Goal: Use online tool/utility: Utilize a website feature to perform a specific function

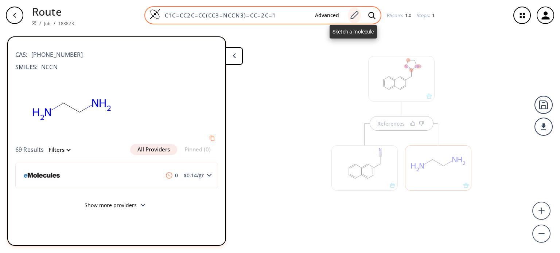
click at [353, 17] on icon at bounding box center [354, 15] width 10 height 9
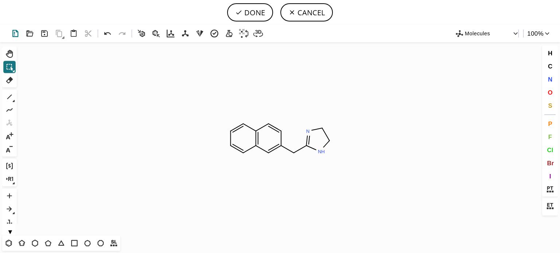
click at [16, 32] on icon at bounding box center [15, 33] width 11 height 11
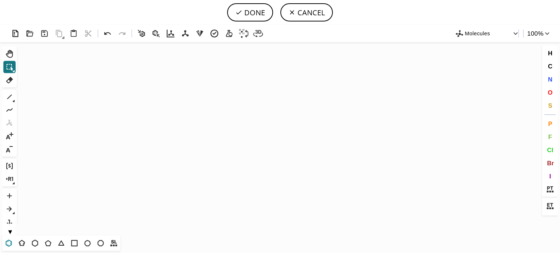
drag, startPoint x: 9, startPoint y: 242, endPoint x: 23, endPoint y: 231, distance: 18.0
click at [9, 242] on icon at bounding box center [8, 243] width 9 height 9
drag, startPoint x: 164, startPoint y: 130, endPoint x: 141, endPoint y: 125, distance: 23.3
click at [164, 130] on icon "Created with [PERSON_NAME] 2.3.0" at bounding box center [280, 138] width 520 height 193
drag, startPoint x: 297, startPoint y: 132, endPoint x: 258, endPoint y: 124, distance: 39.9
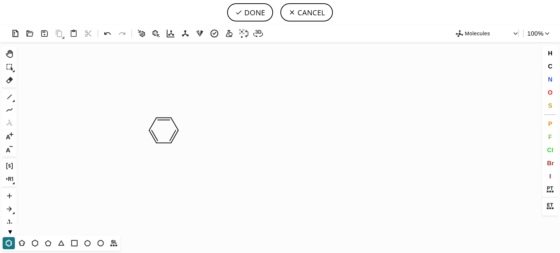
click at [297, 132] on icon "Created with [PERSON_NAME] 2.3.0" at bounding box center [280, 138] width 520 height 193
click at [108, 33] on icon at bounding box center [107, 33] width 11 height 11
click at [235, 129] on icon "Created with [PERSON_NAME] 2.3.0" at bounding box center [280, 138] width 520 height 193
click at [46, 245] on icon at bounding box center [48, 243] width 6 height 6
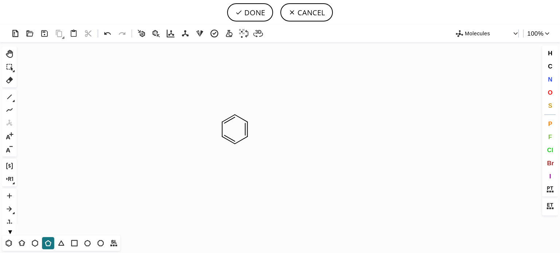
click at [251, 128] on icon "Created with [PERSON_NAME] 2.3.0" at bounding box center [280, 138] width 520 height 193
click at [9, 97] on icon at bounding box center [9, 96] width 9 height 9
click at [550, 90] on span "O" at bounding box center [549, 92] width 5 height 7
click at [207, 102] on tspan "O" at bounding box center [207, 101] width 4 height 5
click at [192, 123] on tspan "O" at bounding box center [193, 123] width 4 height 5
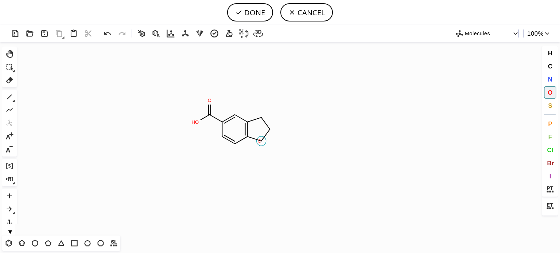
click at [259, 141] on tspan "O" at bounding box center [260, 140] width 4 height 5
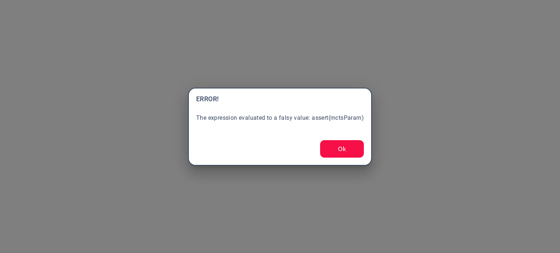
click at [337, 147] on button "Ok" at bounding box center [342, 148] width 44 height 17
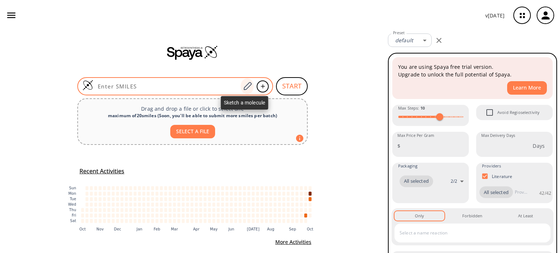
click at [246, 84] on icon at bounding box center [247, 86] width 10 height 9
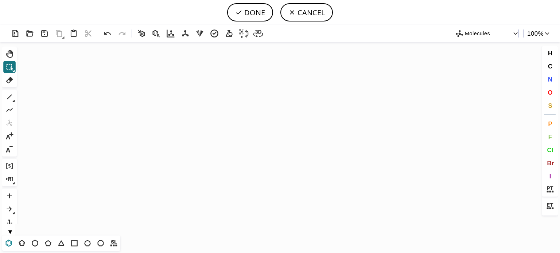
click at [10, 243] on icon at bounding box center [8, 243] width 9 height 9
click at [225, 137] on icon "Created with [PERSON_NAME] 2.3.0" at bounding box center [280, 138] width 520 height 193
click at [8, 98] on icon at bounding box center [9, 96] width 9 height 9
click at [550, 92] on span "O" at bounding box center [549, 92] width 5 height 7
click at [204, 107] on tspan "O" at bounding box center [205, 107] width 4 height 5
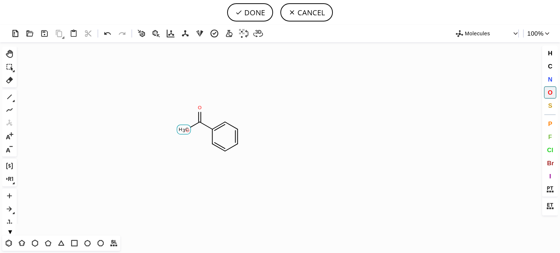
click at [188, 130] on tspan "O" at bounding box center [188, 130] width 4 height 5
click at [50, 243] on icon at bounding box center [47, 243] width 9 height 9
click at [12, 97] on icon at bounding box center [9, 96] width 9 height 9
click at [548, 92] on span "O" at bounding box center [549, 92] width 5 height 7
click at [252, 126] on tspan "O" at bounding box center [252, 125] width 4 height 5
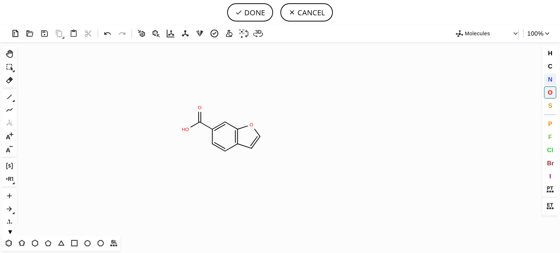
drag, startPoint x: 548, startPoint y: 81, endPoint x: 527, endPoint y: 83, distance: 21.6
click at [548, 81] on span "N" at bounding box center [549, 79] width 4 height 7
click at [252, 149] on tspan "N" at bounding box center [252, 149] width 4 height 5
click at [7, 96] on icon at bounding box center [9, 96] width 9 height 9
click at [263, 140] on icon "Created with Raphaël 2.3.0 N O O H O N" at bounding box center [280, 138] width 520 height 193
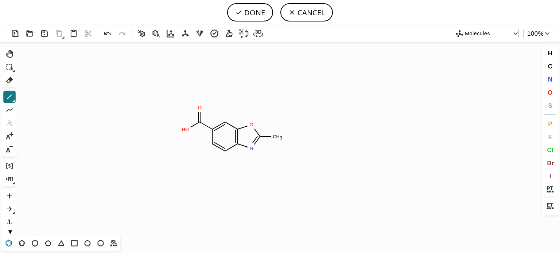
click at [8, 246] on icon at bounding box center [9, 243] width 6 height 7
click at [9, 99] on icon at bounding box center [9, 96] width 9 height 9
click at [545, 150] on button "Cl" at bounding box center [550, 150] width 12 height 12
click at [305, 163] on tspan "Cl" at bounding box center [305, 163] width 5 height 5
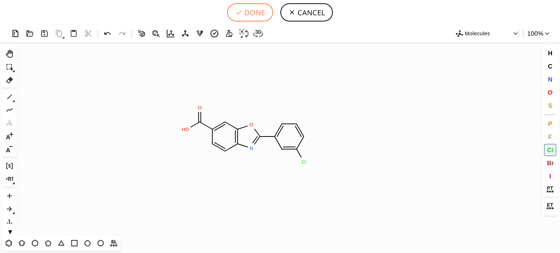
click at [256, 14] on button "DONE" at bounding box center [250, 12] width 46 height 18
type input "C1(C(O)=O)C=CC2N=C(C3C=C(Cl)C=CC=3)OC=2C=1"
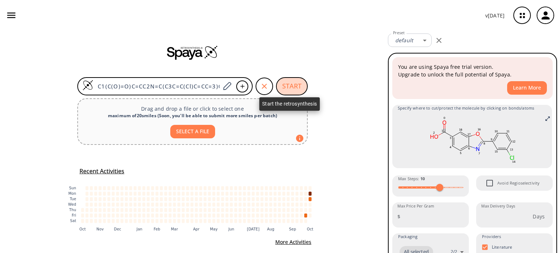
click at [290, 87] on button "START" at bounding box center [292, 86] width 32 height 18
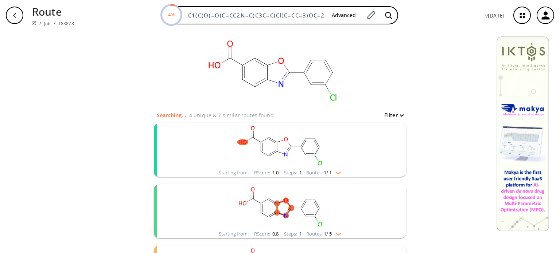
click at [335, 173] on img "clusters" at bounding box center [335, 172] width 9 height 6
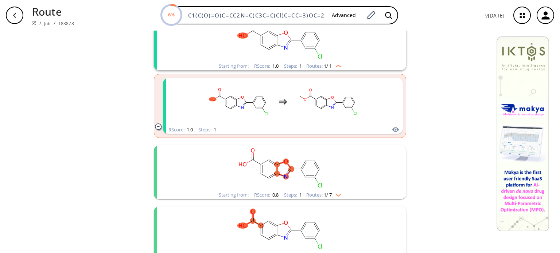
scroll to position [146, 0]
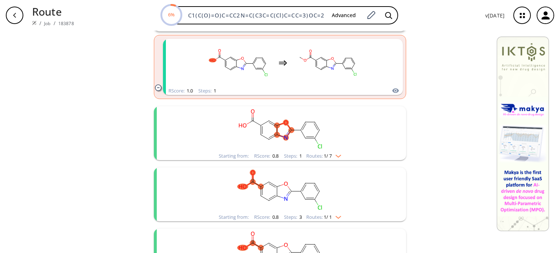
click at [335, 159] on div "Starting from: RScore : 0.8 Steps : 1 Routes: 1 / 7" at bounding box center [279, 156] width 133 height 8
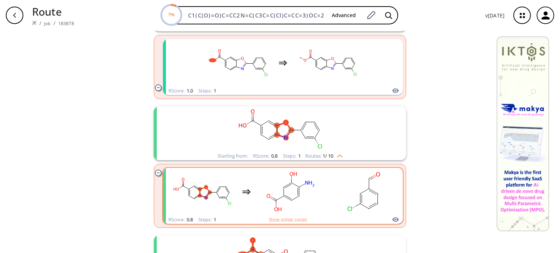
click at [304, 194] on rect "clusters" at bounding box center [291, 192] width 66 height 46
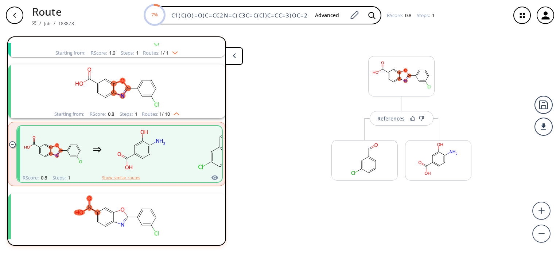
scroll to position [77, 0]
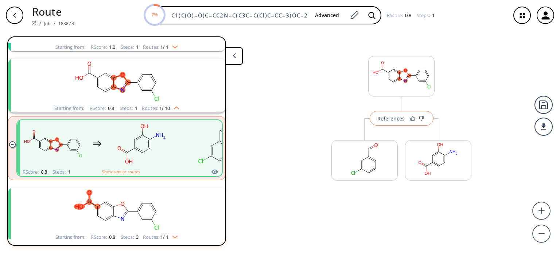
click at [392, 120] on div "References" at bounding box center [390, 118] width 27 height 5
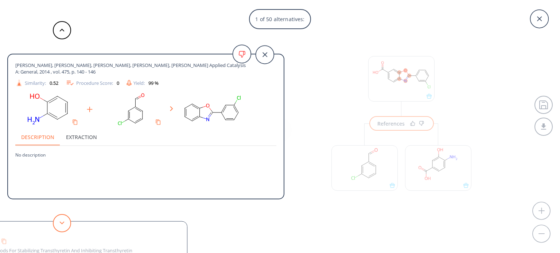
click at [67, 223] on button at bounding box center [62, 223] width 18 height 18
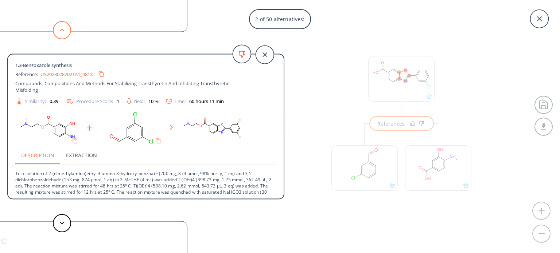
click at [60, 30] on icon at bounding box center [61, 29] width 5 height 3
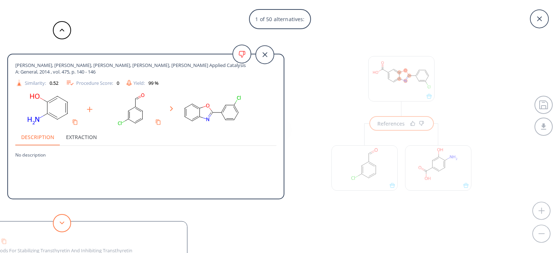
click at [61, 225] on button at bounding box center [62, 223] width 18 height 18
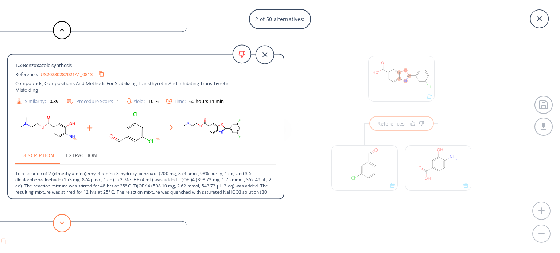
click at [61, 225] on button at bounding box center [62, 223] width 18 height 18
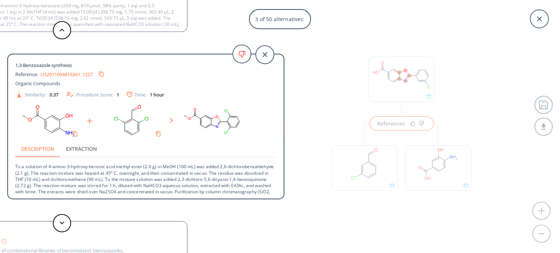
scroll to position [13, 0]
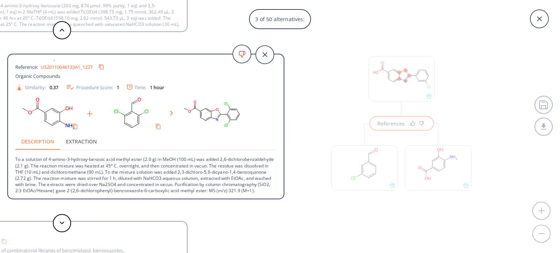
click at [358, 162] on div "3 of 50 alternatives: Zhao, Shen, Chen, Yang, Song, Yu-Fei Applied Catalysis A:…" at bounding box center [280, 126] width 560 height 253
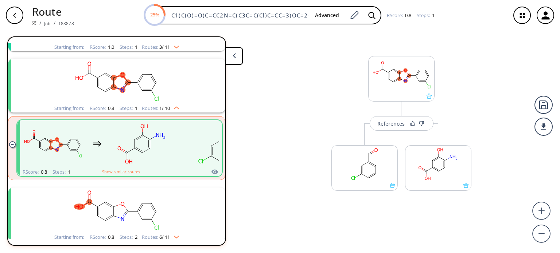
click at [358, 162] on rect at bounding box center [364, 164] width 66 height 37
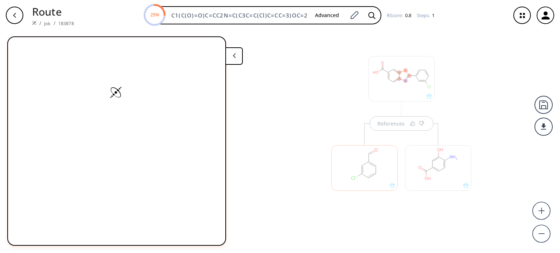
scroll to position [0, 0]
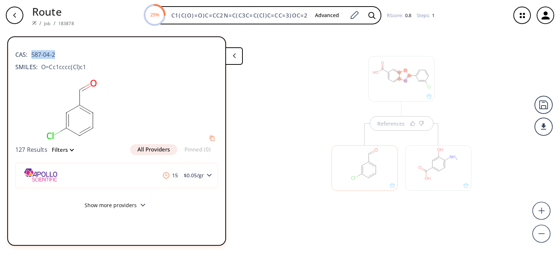
drag, startPoint x: 56, startPoint y: 52, endPoint x: 31, endPoint y: 59, distance: 25.9
click at [31, 59] on div "CAS: 587-04-2 SMILES: O=Cc1cccc(Cl)c1" at bounding box center [116, 59] width 203 height 32
drag, startPoint x: 34, startPoint y: 54, endPoint x: 56, endPoint y: 54, distance: 22.9
click at [56, 54] on div "CAS: 587-04-2" at bounding box center [116, 51] width 203 height 16
click at [55, 54] on span "587-04-2" at bounding box center [41, 54] width 27 height 9
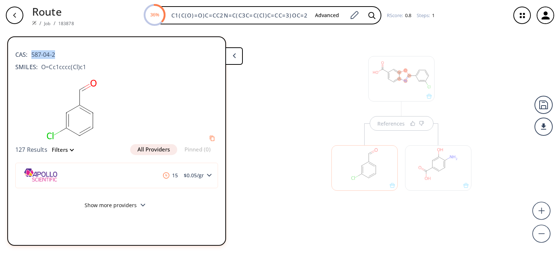
drag, startPoint x: 32, startPoint y: 54, endPoint x: 56, endPoint y: 54, distance: 24.4
click at [56, 54] on div "CAS: 587-04-2" at bounding box center [116, 51] width 203 height 16
copy span "587-04-2"
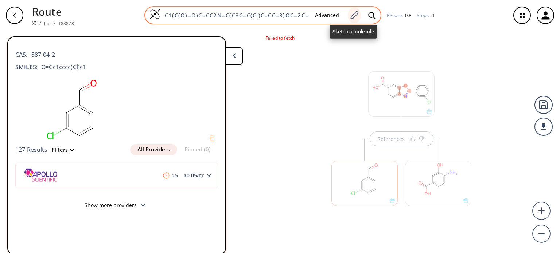
click at [356, 14] on icon at bounding box center [354, 15] width 8 height 8
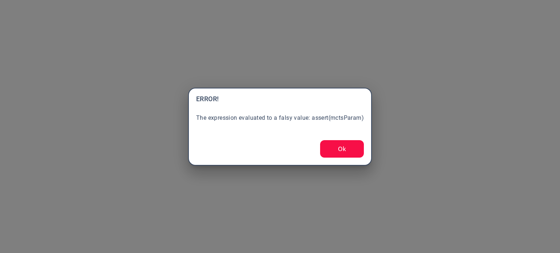
click at [340, 151] on button "Ok" at bounding box center [342, 148] width 44 height 17
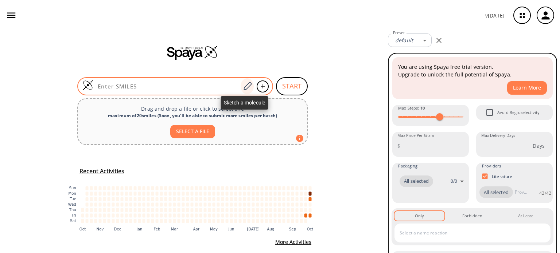
click at [246, 85] on icon at bounding box center [247, 86] width 10 height 9
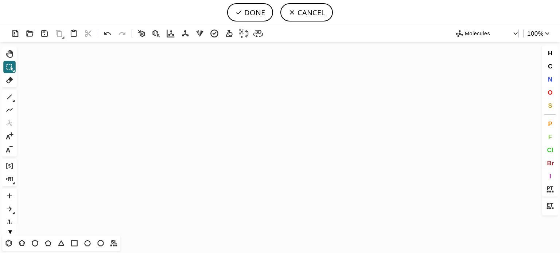
drag, startPoint x: 9, startPoint y: 244, endPoint x: 6, endPoint y: 232, distance: 12.7
click at [7, 242] on icon at bounding box center [8, 243] width 9 height 9
click at [230, 137] on icon "Created with [PERSON_NAME] 2.3.0" at bounding box center [280, 138] width 520 height 193
click at [50, 246] on icon at bounding box center [47, 243] width 9 height 9
click at [109, 30] on icon at bounding box center [107, 33] width 11 height 11
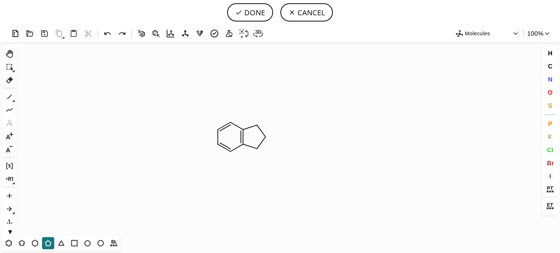
drag, startPoint x: 6, startPoint y: 99, endPoint x: 47, endPoint y: 103, distance: 41.4
click at [7, 99] on icon at bounding box center [9, 96] width 9 height 9
click at [552, 78] on button "N" at bounding box center [550, 79] width 12 height 12
click at [230, 126] on tspan "N" at bounding box center [230, 126] width 4 height 5
click at [232, 154] on tspan "N" at bounding box center [232, 153] width 4 height 5
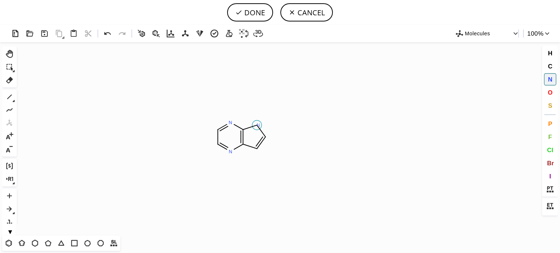
click at [258, 125] on tspan "N" at bounding box center [258, 124] width 4 height 5
click at [337, 137] on tspan "N" at bounding box center [337, 136] width 4 height 5
click at [11, 81] on icon at bounding box center [9, 79] width 9 height 9
click at [337, 140] on tspan "N" at bounding box center [337, 136] width 4 height 5
click at [10, 98] on icon at bounding box center [9, 96] width 9 height 9
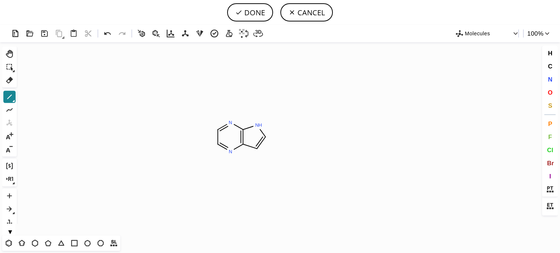
click at [7, 97] on icon at bounding box center [9, 96] width 9 height 9
click at [109, 34] on icon at bounding box center [107, 33] width 11 height 11
click at [106, 32] on icon at bounding box center [107, 33] width 11 height 11
drag, startPoint x: 254, startPoint y: 113, endPoint x: 234, endPoint y: 106, distance: 21.0
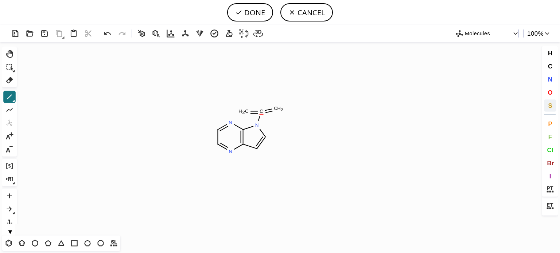
click at [549, 103] on span "S" at bounding box center [550, 105] width 4 height 7
click at [260, 115] on tspan "S" at bounding box center [260, 115] width 3 height 5
click at [262, 112] on tspan "S" at bounding box center [262, 112] width 3 height 5
click at [7, 97] on icon at bounding box center [9, 96] width 9 height 9
click at [550, 94] on span "O" at bounding box center [549, 92] width 5 height 7
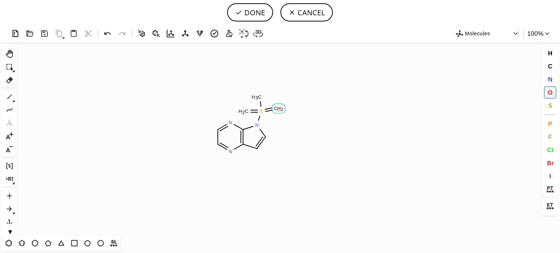
click at [279, 110] on tspan "O" at bounding box center [279, 109] width 4 height 5
click at [244, 112] on tspan "O" at bounding box center [244, 111] width 4 height 5
click at [8, 244] on icon at bounding box center [8, 243] width 9 height 9
click at [9, 98] on icon at bounding box center [9, 96] width 9 height 9
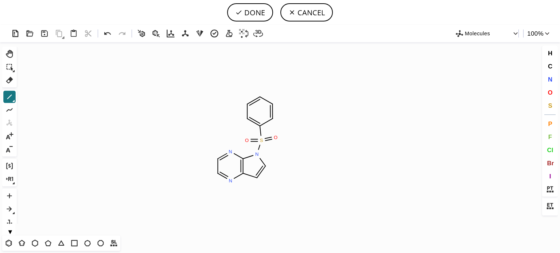
click at [261, 102] on icon "Created with [PERSON_NAME] 2.3.0 N N N S O O O" at bounding box center [280, 138] width 520 height 193
click at [552, 81] on button "N" at bounding box center [550, 79] width 12 height 12
click at [204, 185] on tspan "N" at bounding box center [204, 185] width 4 height 5
click at [10, 99] on icon at bounding box center [9, 96] width 9 height 9
click at [198, 181] on tspan "H" at bounding box center [199, 180] width 4 height 5
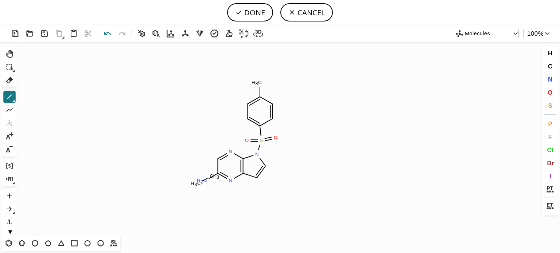
click at [107, 35] on icon at bounding box center [107, 33] width 11 height 11
click at [11, 78] on icon at bounding box center [9, 80] width 7 height 7
drag, startPoint x: 195, startPoint y: 172, endPoint x: 185, endPoint y: 171, distance: 10.3
click at [194, 172] on circle at bounding box center [192, 173] width 9 height 9
drag, startPoint x: 191, startPoint y: 157, endPoint x: 170, endPoint y: 176, distance: 28.1
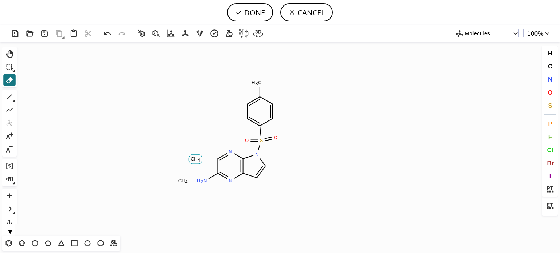
click at [189, 157] on rect at bounding box center [195, 158] width 13 height 9
drag, startPoint x: 182, startPoint y: 181, endPoint x: 140, endPoint y: 172, distance: 42.9
click at [181, 181] on tspan "H" at bounding box center [183, 180] width 4 height 5
click at [260, 15] on button "DONE" at bounding box center [250, 12] width 46 height 18
type input "C1C(N)=NC2C=CN(S(C3C=CC(C)=CC=3)(=O)=O)C=2N=1"
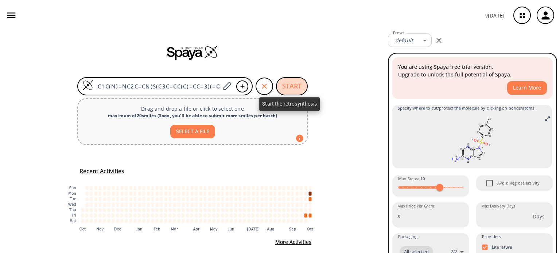
click at [292, 89] on button "START" at bounding box center [292, 86] width 32 height 18
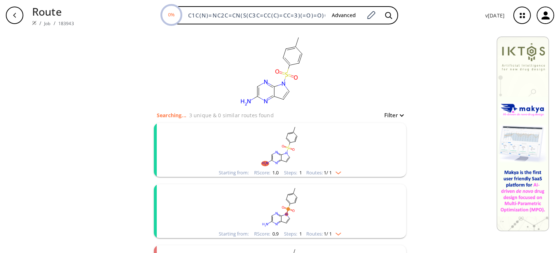
click at [337, 174] on div "Routes: 1 / 1" at bounding box center [323, 172] width 35 height 5
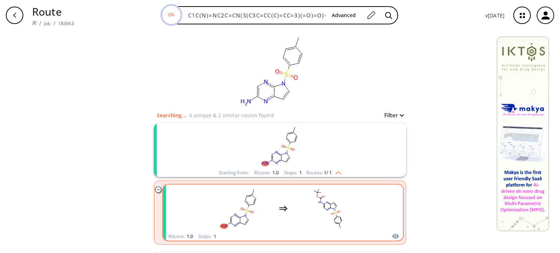
click at [362, 204] on div "clusters" at bounding box center [283, 209] width 240 height 48
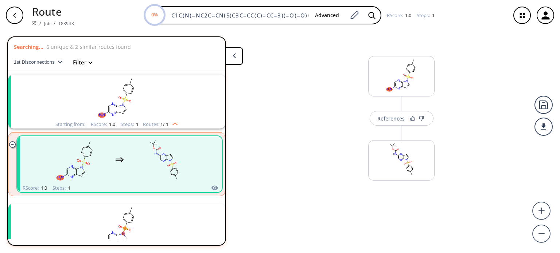
scroll to position [16, 0]
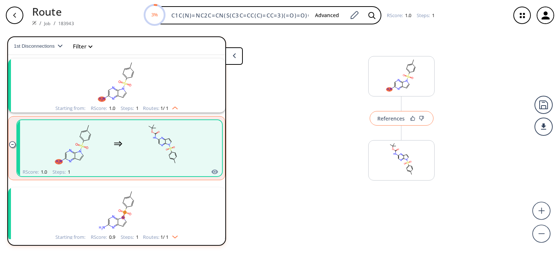
click at [391, 121] on div "References" at bounding box center [390, 118] width 27 height 5
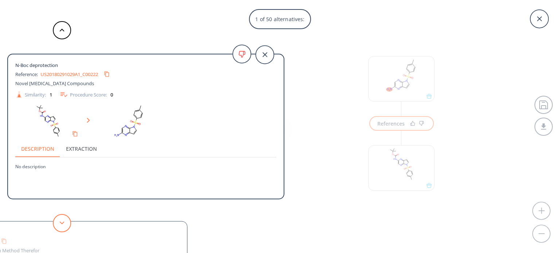
click at [62, 227] on button at bounding box center [62, 223] width 18 height 18
